Goal: Check status: Check status

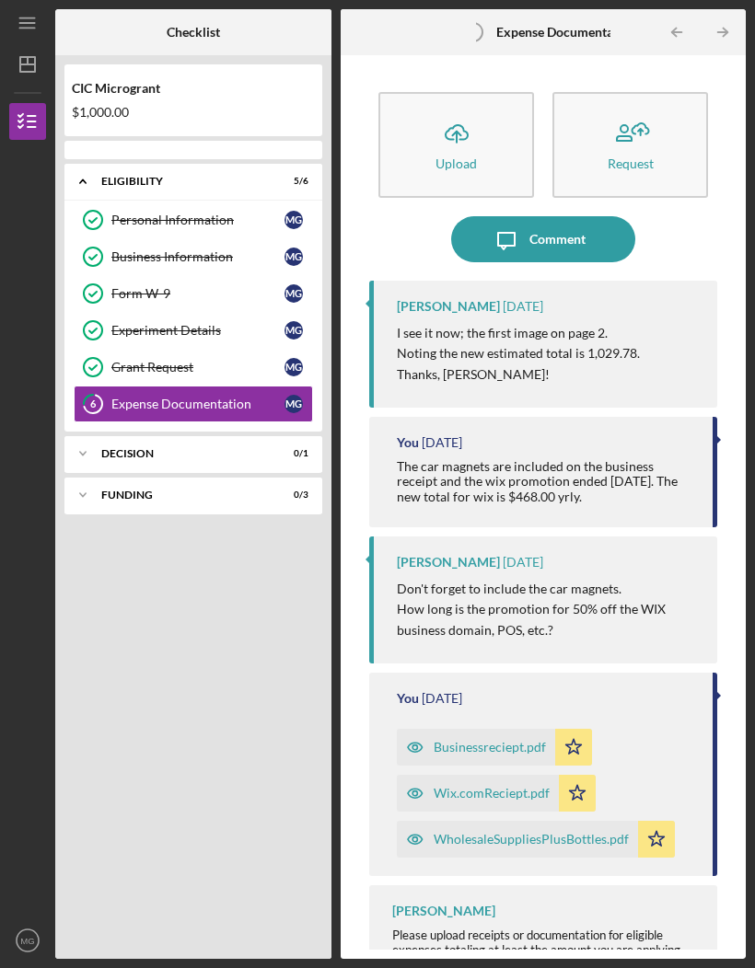
scroll to position [64, 0]
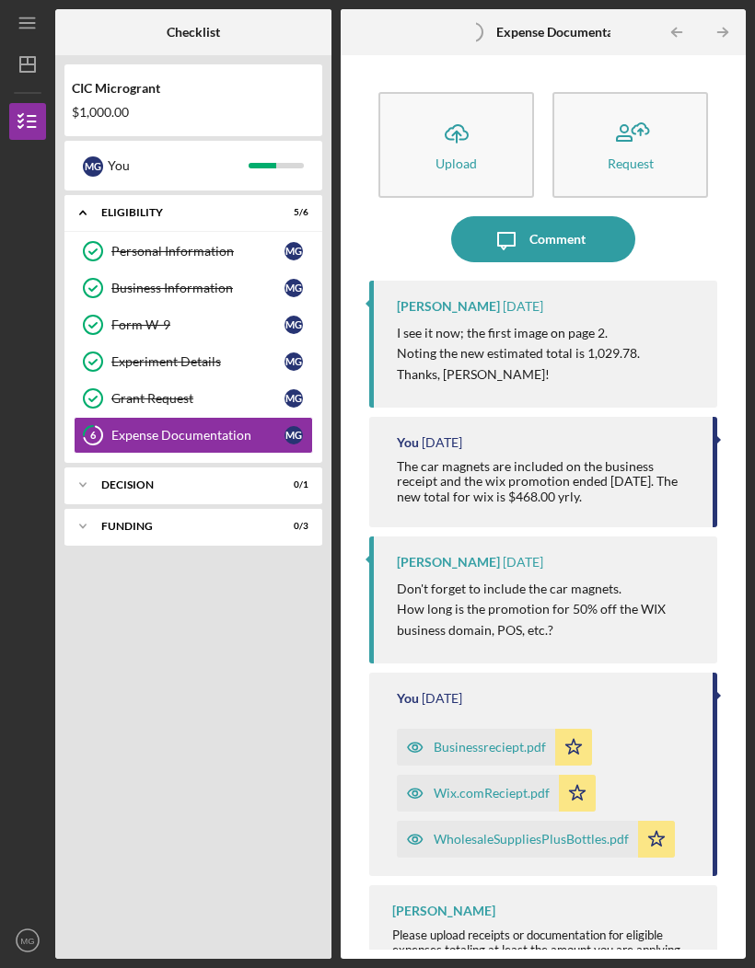
click at [134, 479] on div "Decision" at bounding box center [181, 484] width 161 height 11
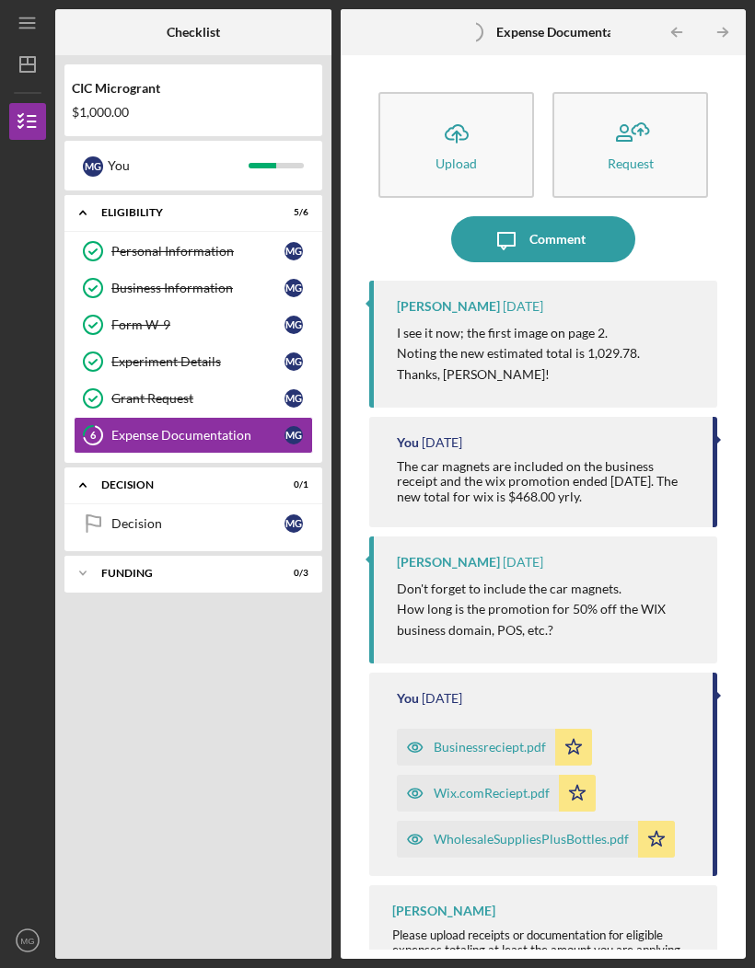
click at [100, 515] on icon at bounding box center [93, 520] width 13 height 11
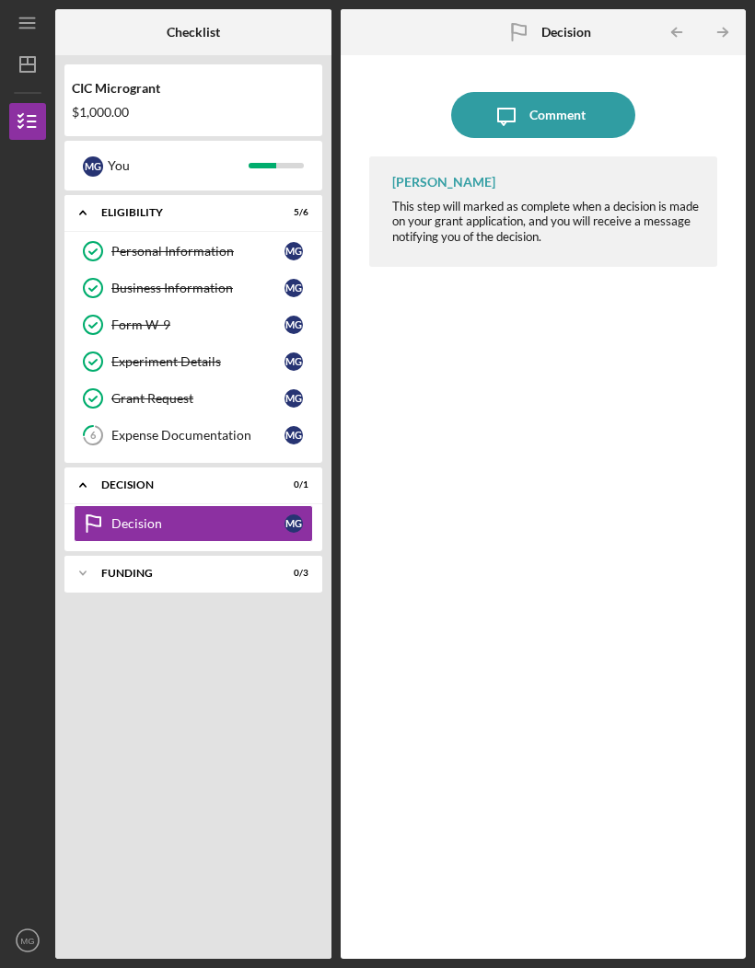
click at [131, 555] on div "Icon/Expander FUNDING 0 / 3" at bounding box center [193, 573] width 258 height 37
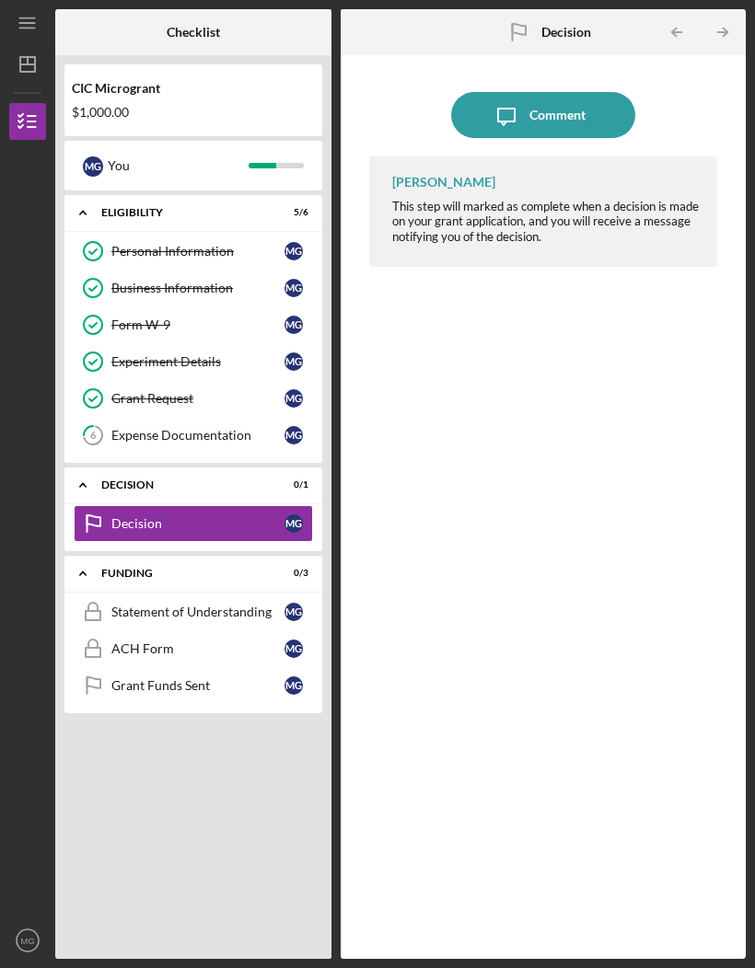
click at [134, 594] on link "Statement of Understanding Statement of Understanding M G" at bounding box center [193, 612] width 239 height 37
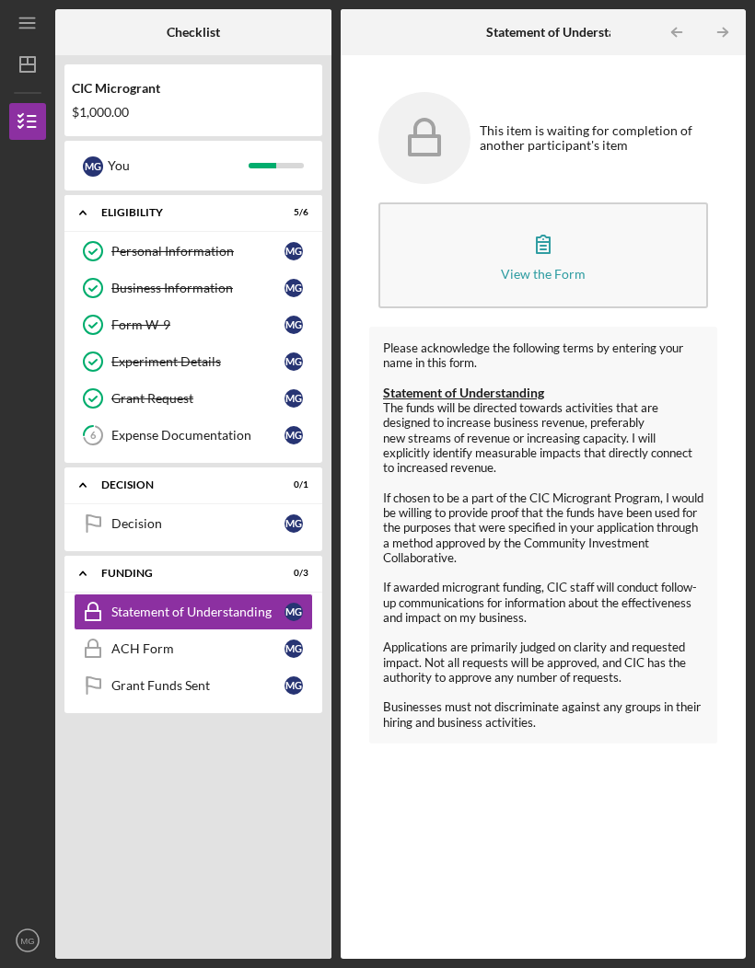
click at [152, 630] on link "ACH Form ACH Form M G" at bounding box center [193, 648] width 239 height 37
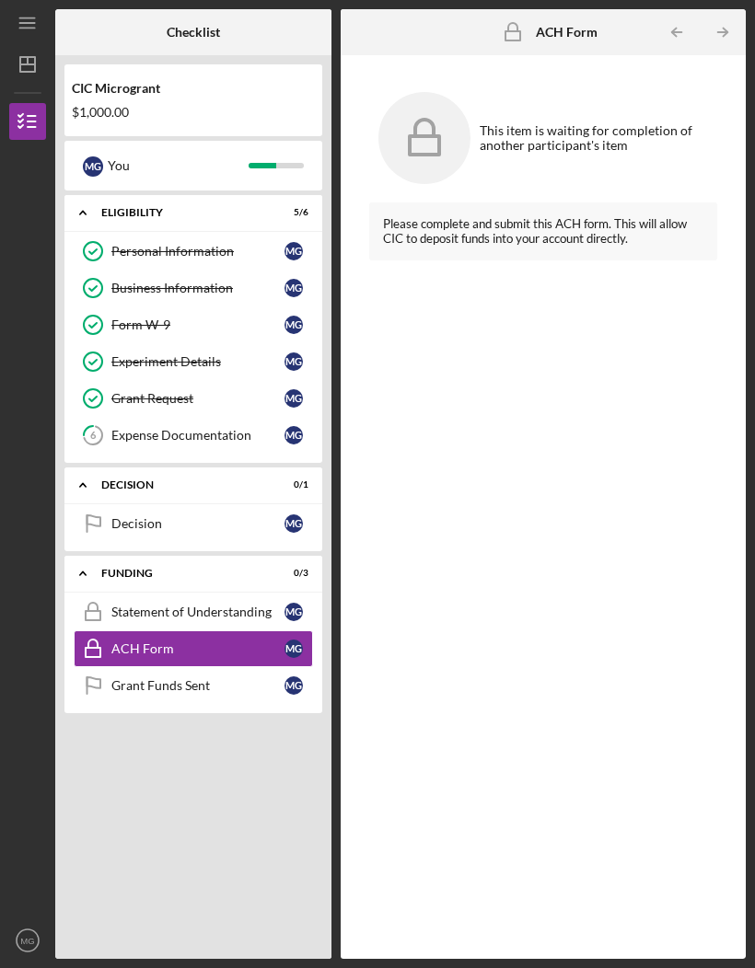
click at [119, 678] on div "Grant Funds Sent" at bounding box center [197, 685] width 173 height 15
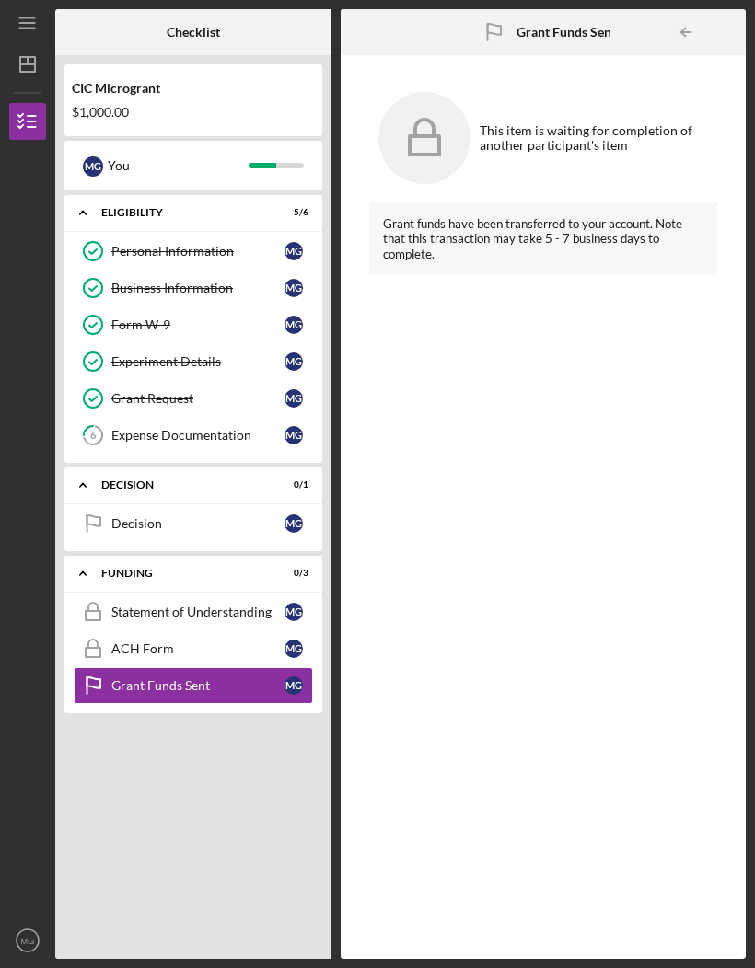
click at [121, 516] on div "Decision" at bounding box center [197, 523] width 173 height 15
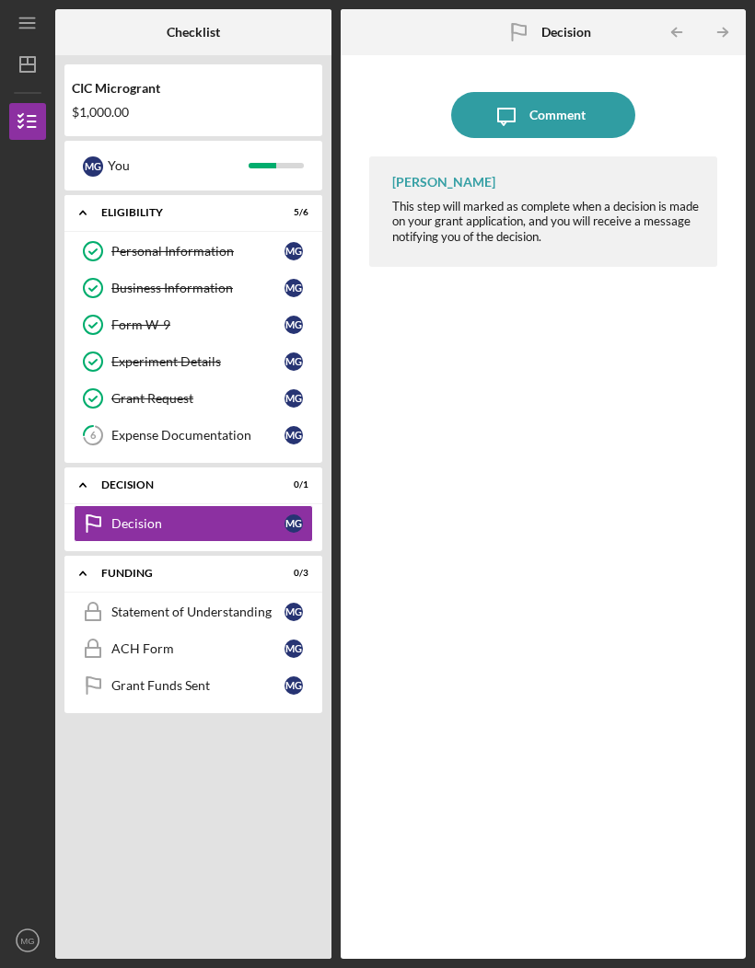
click at [135, 428] on div "Expense Documentation" at bounding box center [197, 435] width 173 height 15
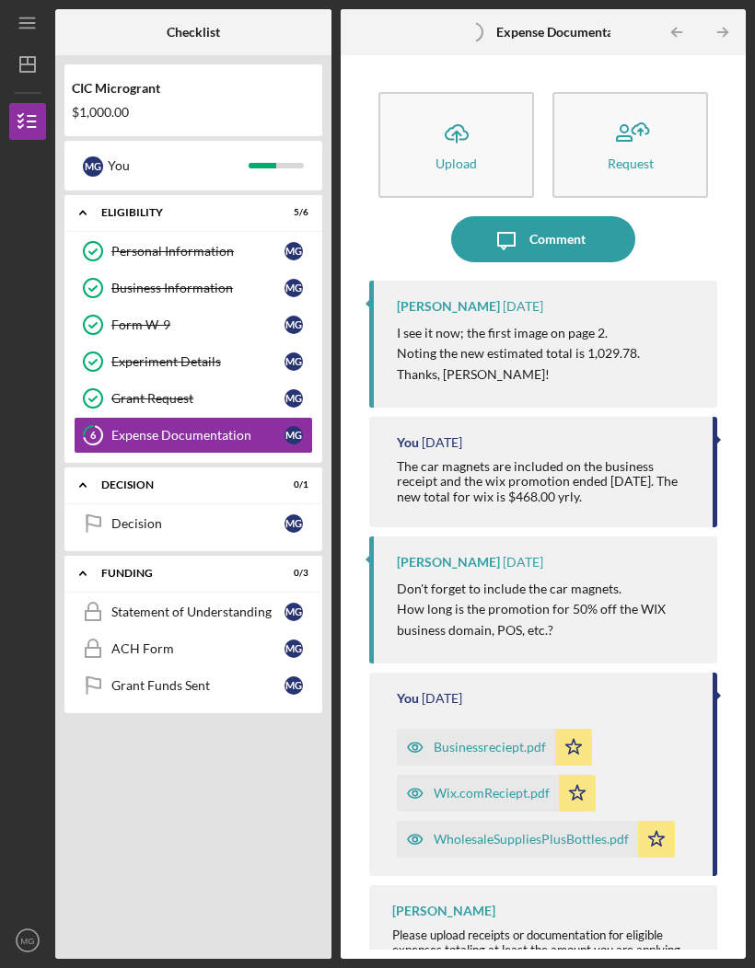
click at [136, 391] on div "Grant Request" at bounding box center [197, 398] width 173 height 15
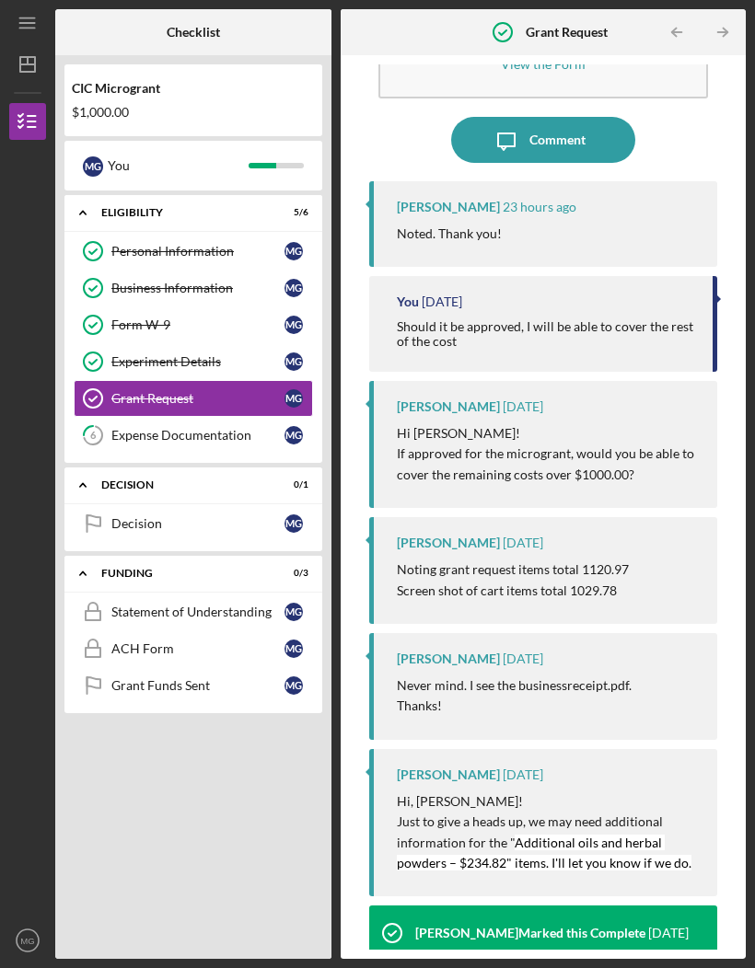
scroll to position [95, 0]
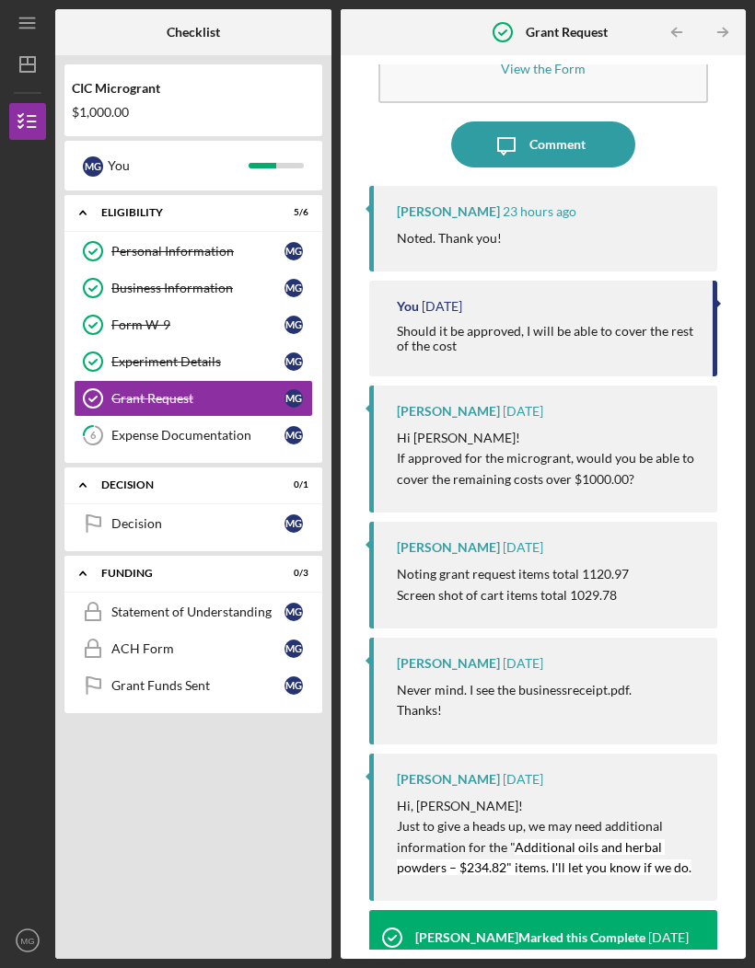
click at [449, 16] on button "View the Form Form" at bounding box center [542, 50] width 329 height 106
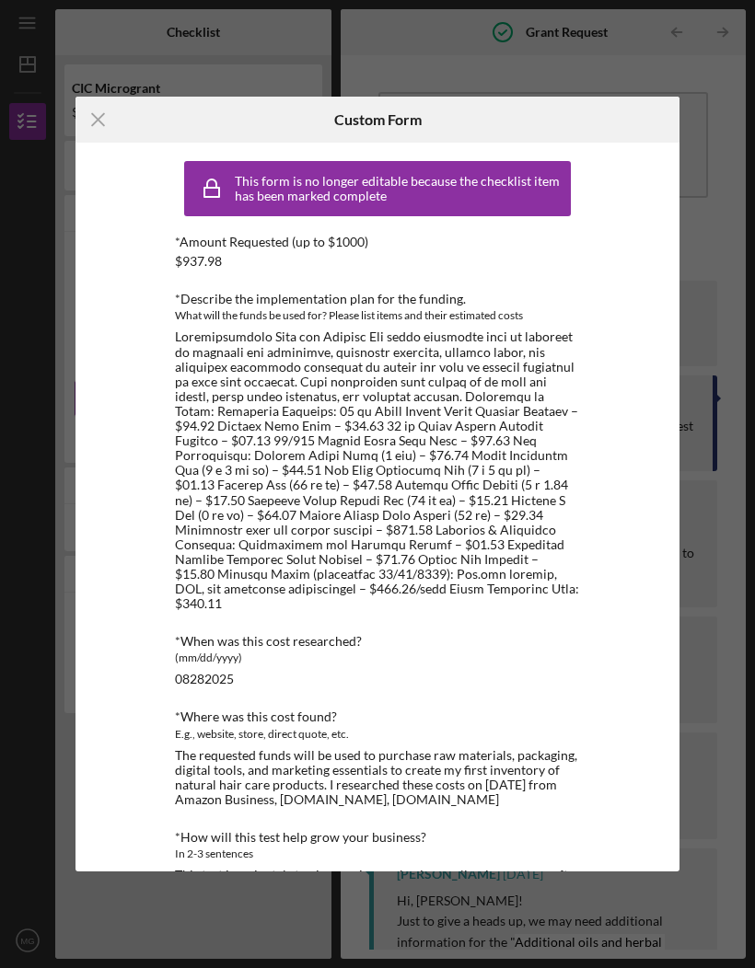
click at [90, 121] on icon "Icon/Menu Close" at bounding box center [98, 120] width 46 height 46
